Goal: Check status: Check status

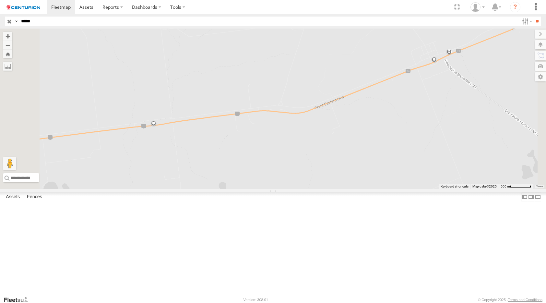
click at [0, 0] on span at bounding box center [0, 0] width 0 height 0
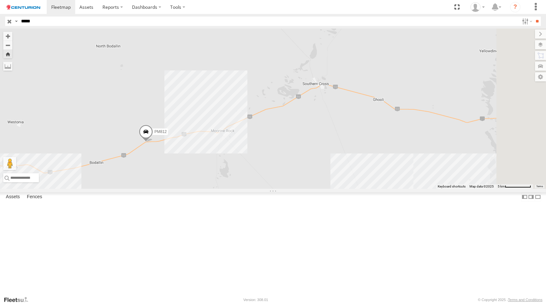
click at [0, 0] on div "Linehaul" at bounding box center [0, 0] width 0 height 0
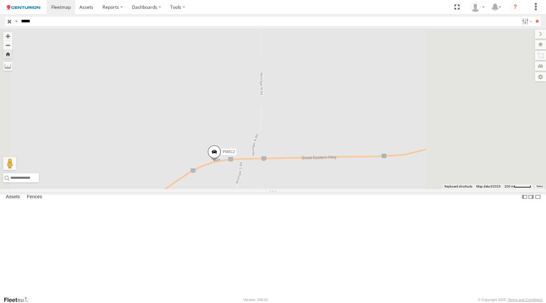
drag, startPoint x: 430, startPoint y: 224, endPoint x: 350, endPoint y: 231, distance: 80.0
click at [350, 189] on div "PM812" at bounding box center [273, 109] width 546 height 160
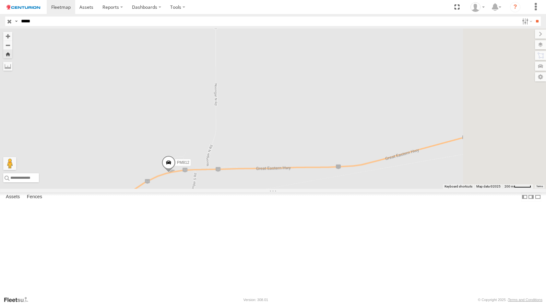
drag, startPoint x: 428, startPoint y: 217, endPoint x: 355, endPoint y: 229, distance: 74.2
click at [352, 189] on div "PM812" at bounding box center [273, 109] width 546 height 160
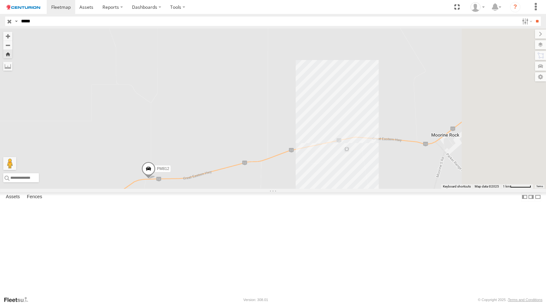
drag, startPoint x: 369, startPoint y: 200, endPoint x: 337, endPoint y: 193, distance: 32.4
click at [338, 189] on div "PM812" at bounding box center [273, 109] width 546 height 160
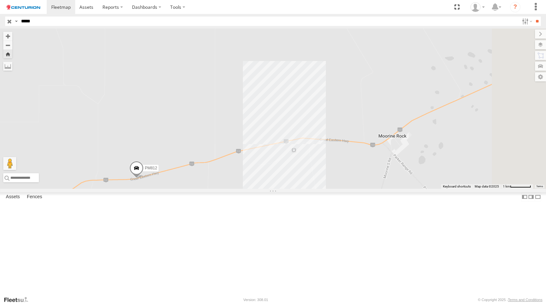
drag, startPoint x: 411, startPoint y: 194, endPoint x: 372, endPoint y: 198, distance: 38.8
click at [372, 189] on div "PM812" at bounding box center [273, 109] width 546 height 160
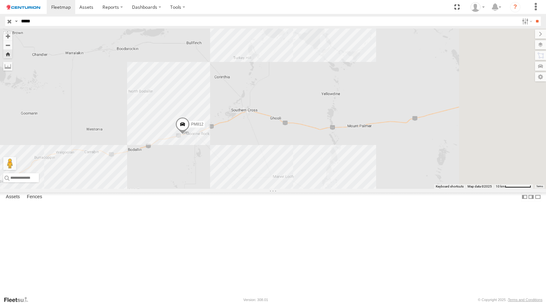
drag, startPoint x: 399, startPoint y: 148, endPoint x: 236, endPoint y: 152, distance: 162.8
click at [236, 152] on div "PM812" at bounding box center [273, 109] width 546 height 160
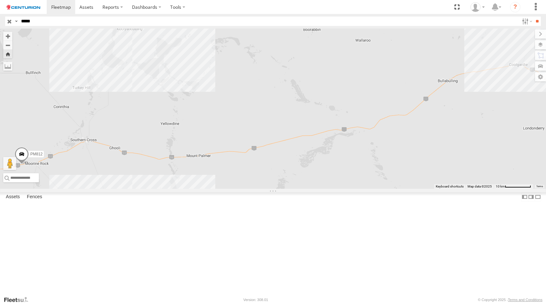
drag, startPoint x: 236, startPoint y: 152, endPoint x: 486, endPoint y: 168, distance: 250.4
click at [486, 168] on div "PM812" at bounding box center [273, 109] width 546 height 160
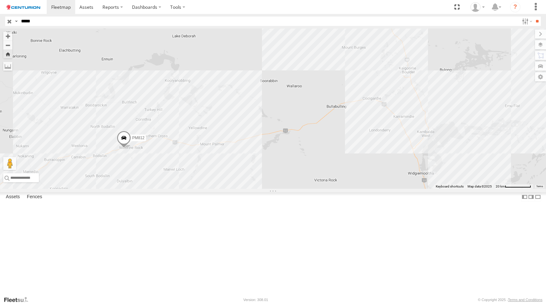
drag, startPoint x: 335, startPoint y: 182, endPoint x: 347, endPoint y: 173, distance: 14.8
click at [347, 173] on div "PM812" at bounding box center [273, 109] width 546 height 160
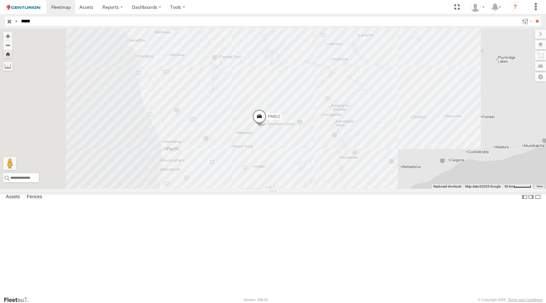
drag, startPoint x: 312, startPoint y: 206, endPoint x: 344, endPoint y: 206, distance: 31.4
click at [344, 189] on div "PM812" at bounding box center [273, 109] width 546 height 160
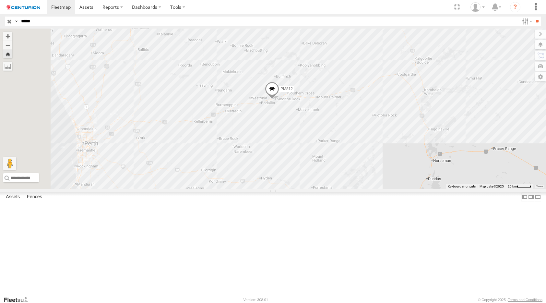
drag, startPoint x: 341, startPoint y: 205, endPoint x: 356, endPoint y: 201, distance: 15.4
click at [356, 189] on div "PM812" at bounding box center [273, 109] width 546 height 160
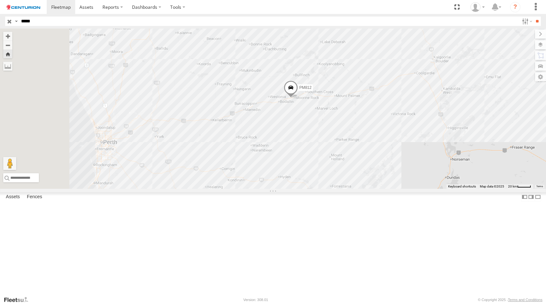
drag, startPoint x: 356, startPoint y: 199, endPoint x: 375, endPoint y: 197, distance: 19.5
click at [375, 189] on div "PM812" at bounding box center [273, 109] width 546 height 160
